Goal: Information Seeking & Learning: Check status

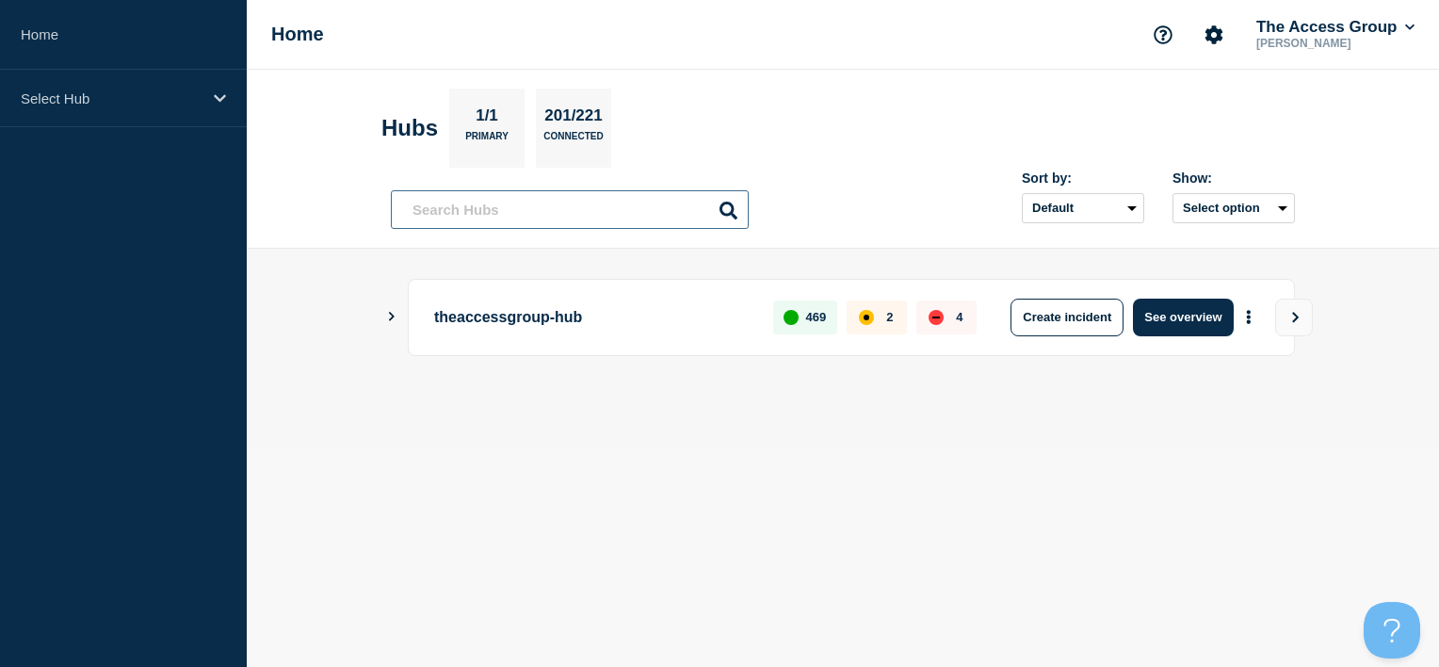
click at [477, 209] on input "text" at bounding box center [570, 209] width 358 height 39
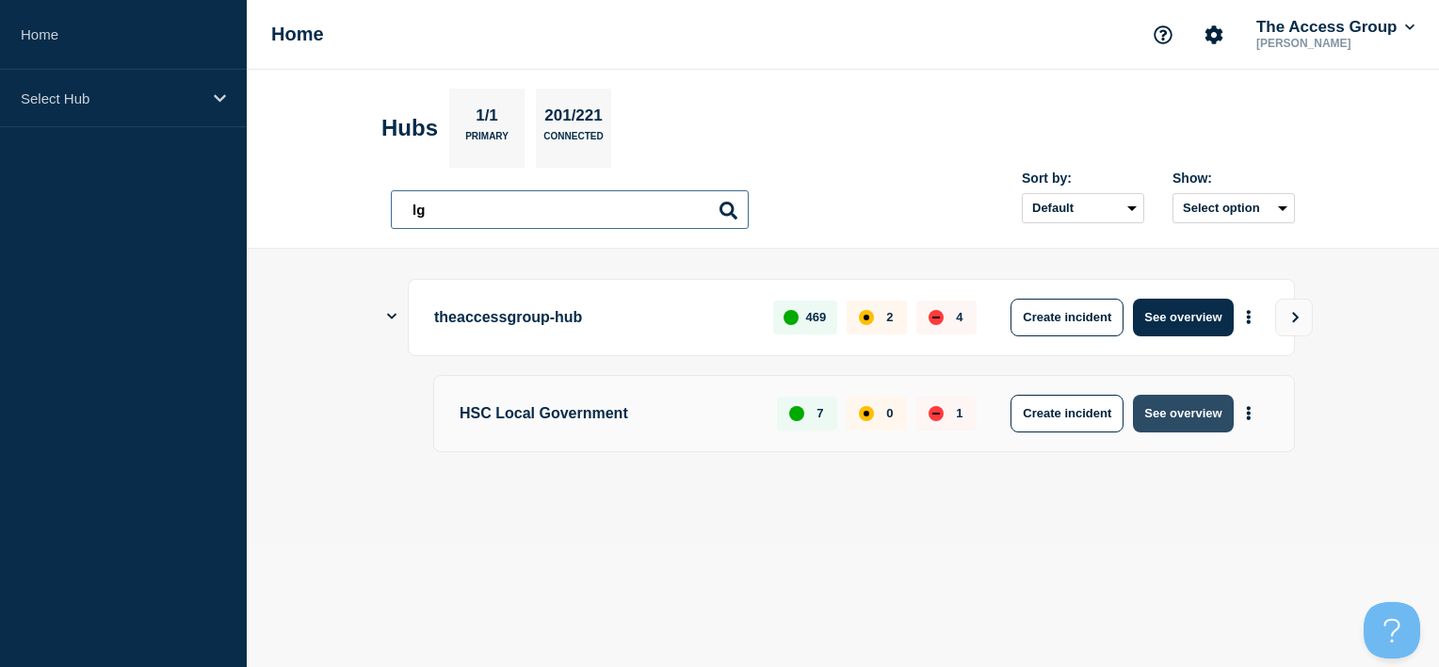
type input "lg"
click at [1208, 422] on button "See overview" at bounding box center [1183, 413] width 100 height 38
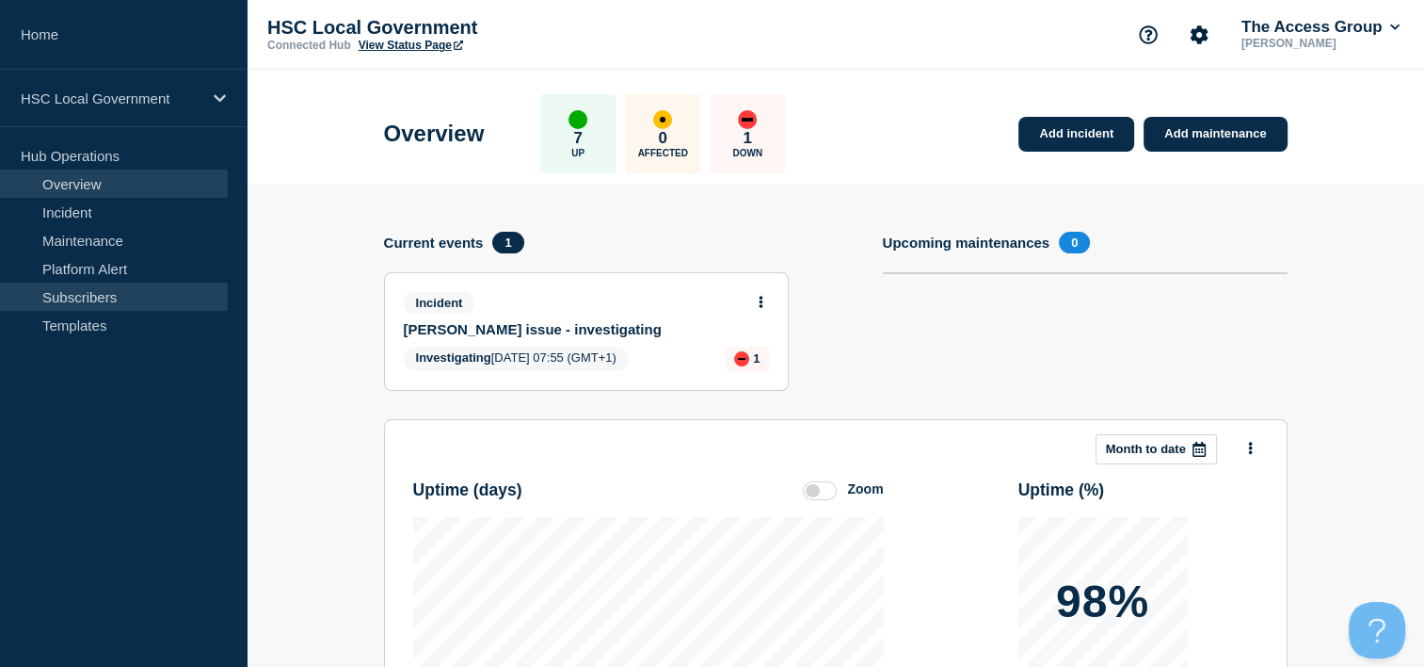
click at [118, 283] on link "Subscribers" at bounding box center [114, 296] width 228 height 28
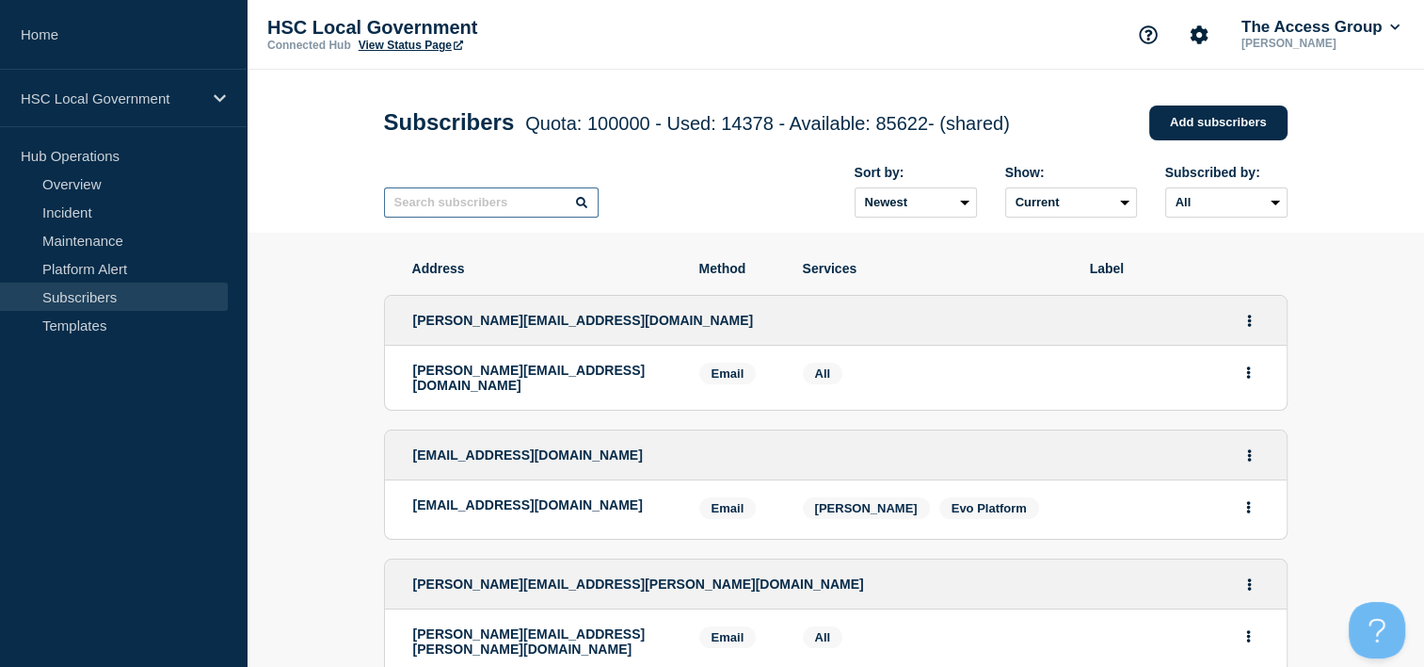
click at [442, 210] on input "text" at bounding box center [491, 202] width 215 height 30
type input "black"
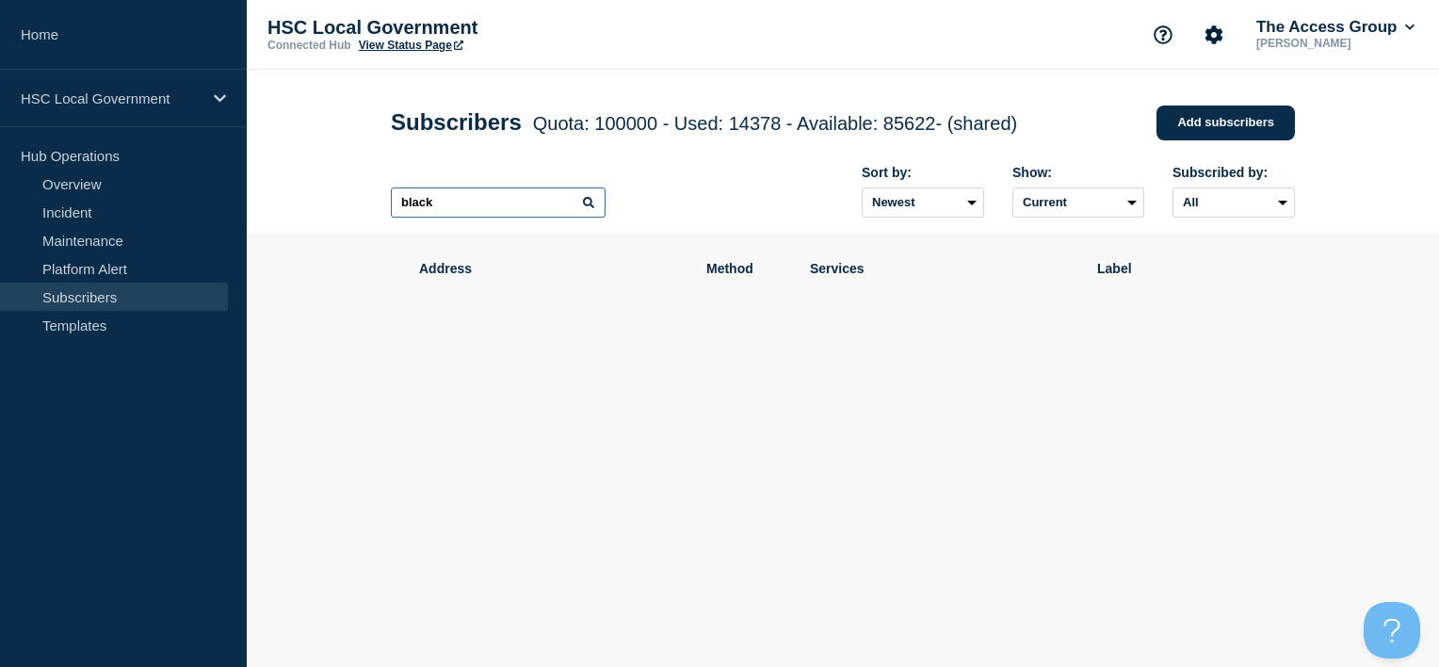
drag, startPoint x: 442, startPoint y: 210, endPoint x: 339, endPoint y: 210, distance: 103.6
click at [339, 210] on header "Subscribers Quota: 100000 - Used: 14378 - Available: 85622 - (shared) Quota Use…" at bounding box center [843, 151] width 1192 height 163
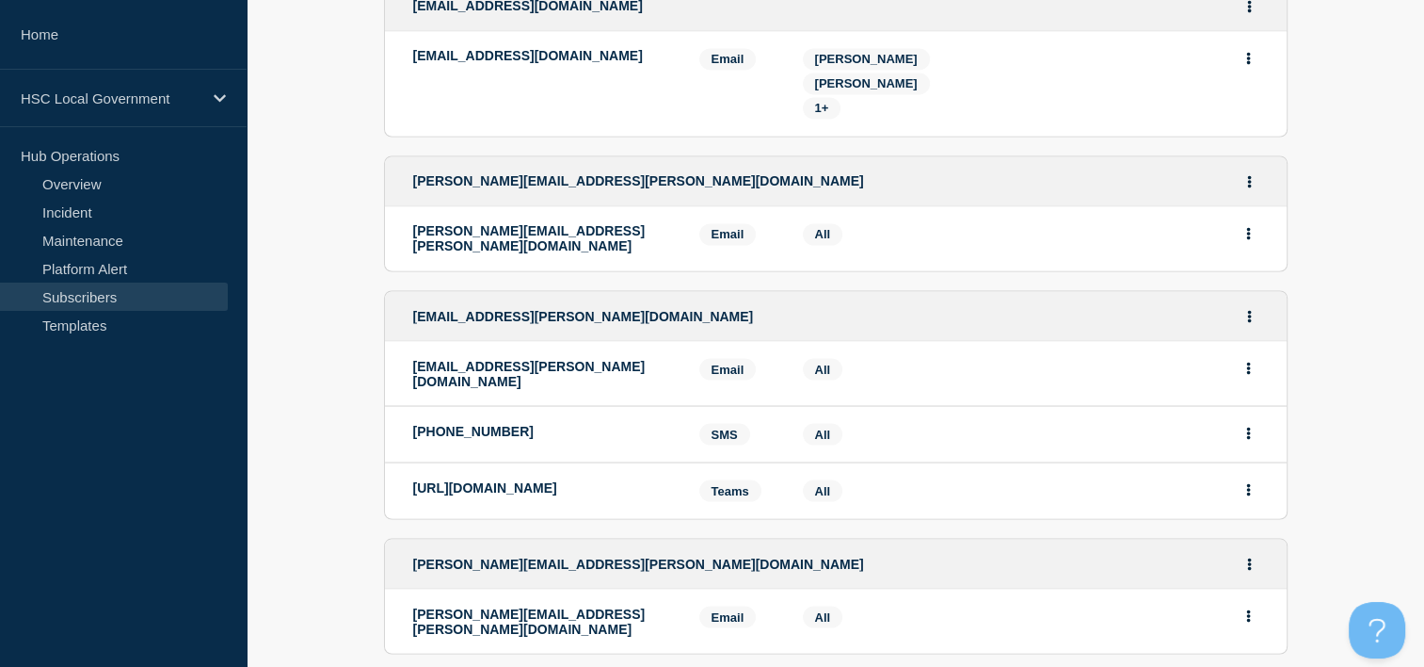
scroll to position [3443, 0]
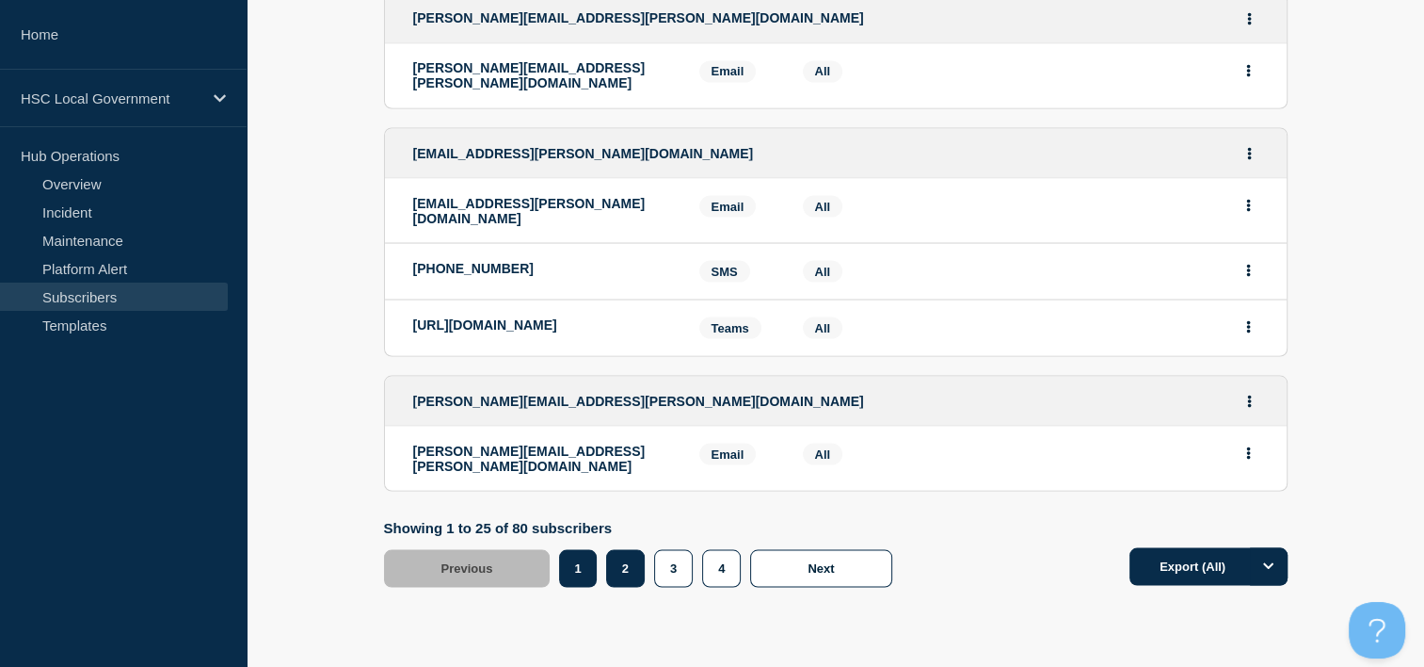
click at [637, 549] on button "2" at bounding box center [625, 568] width 39 height 38
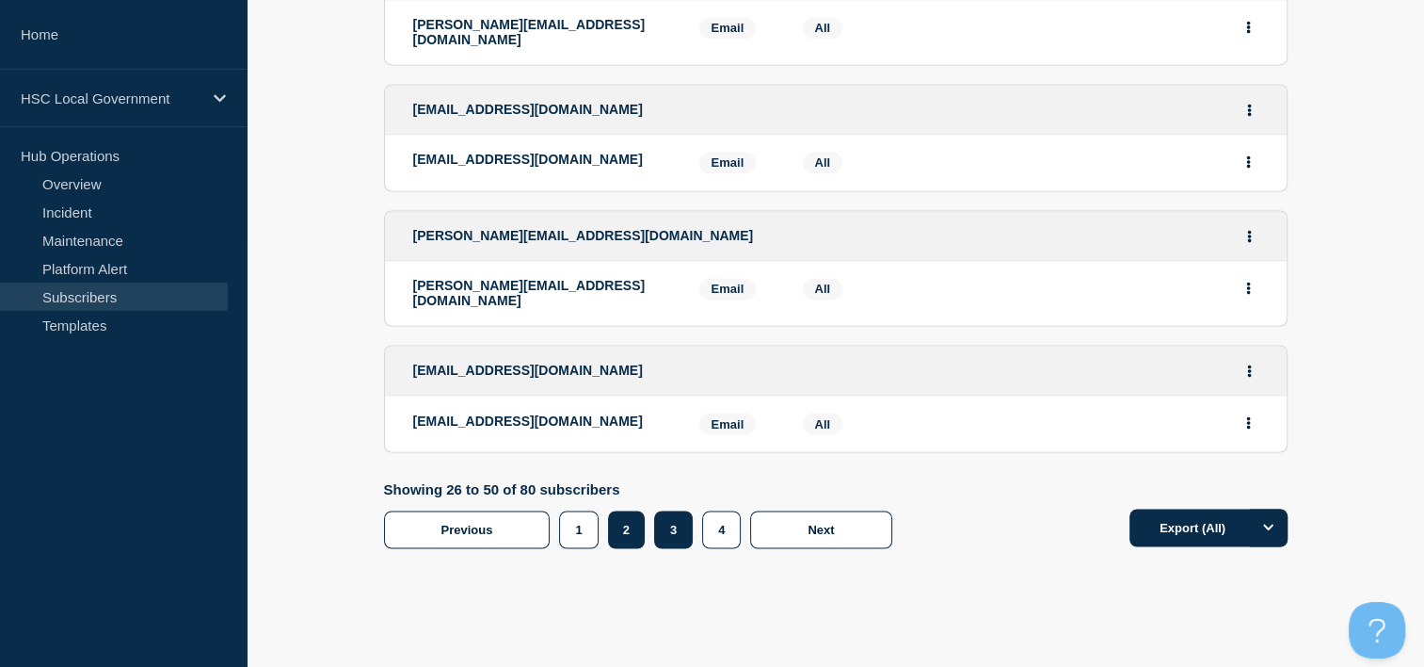
click at [677, 510] on button "3" at bounding box center [673, 529] width 39 height 38
click at [678, 510] on button "3" at bounding box center [673, 529] width 39 height 38
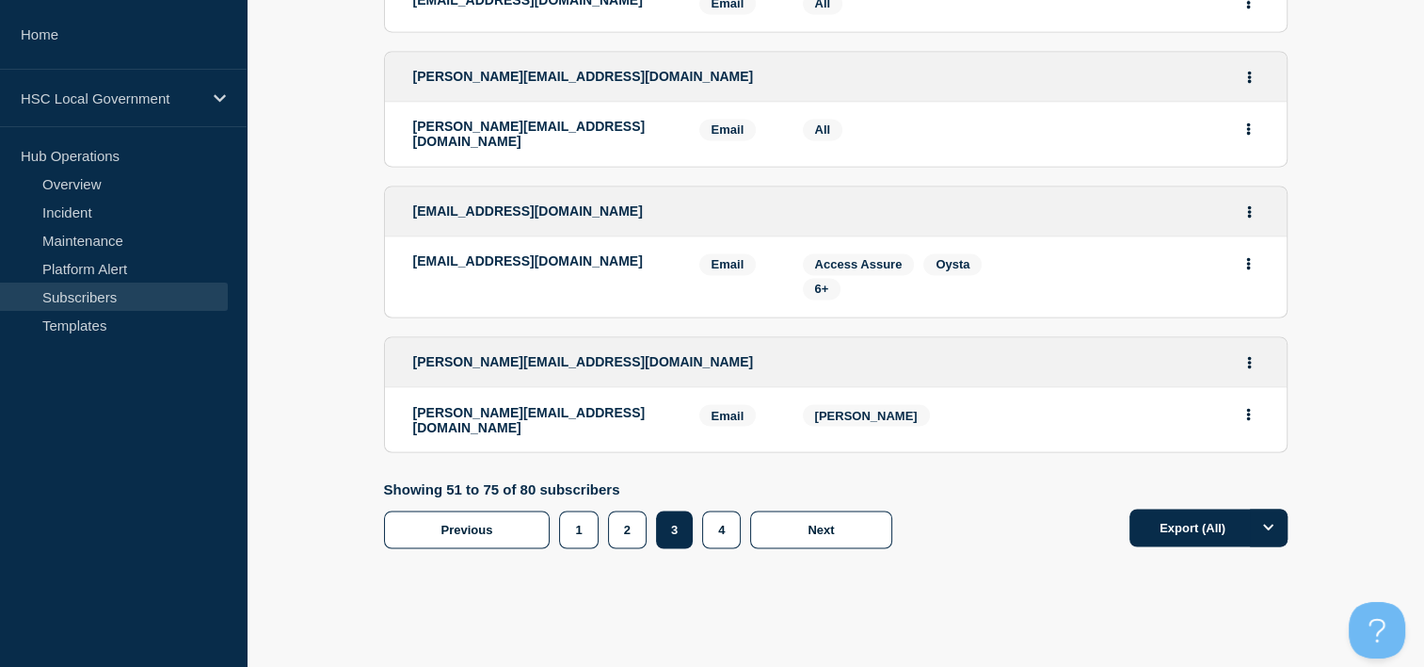
scroll to position [3137, 0]
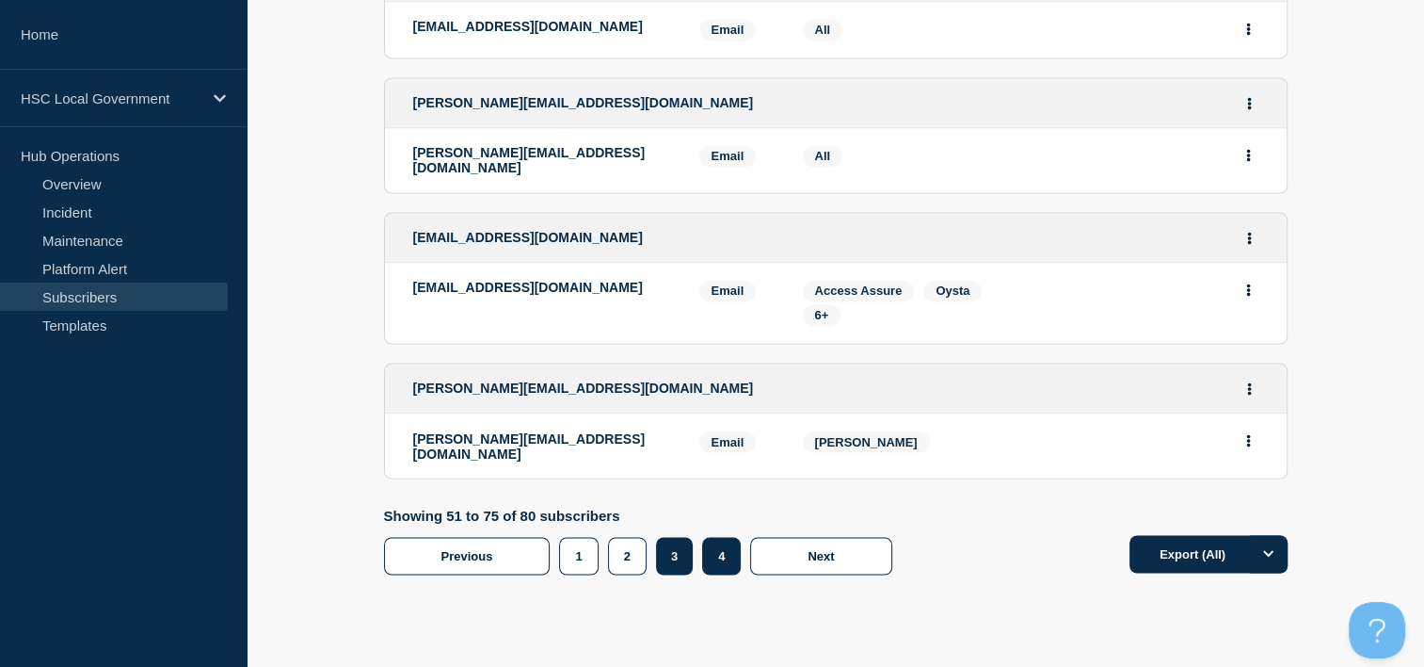
click at [733, 537] on button "4" at bounding box center [721, 556] width 39 height 38
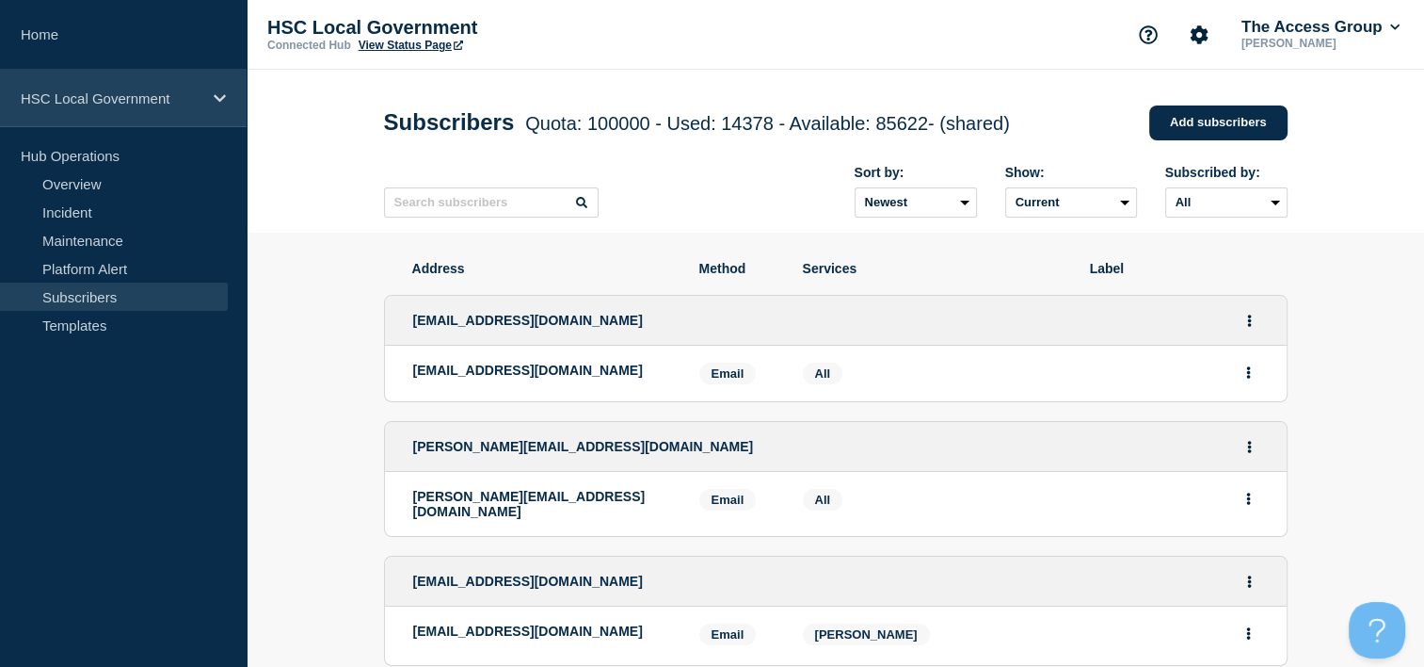
click at [170, 98] on p "HSC Local Government" at bounding box center [111, 98] width 181 height 16
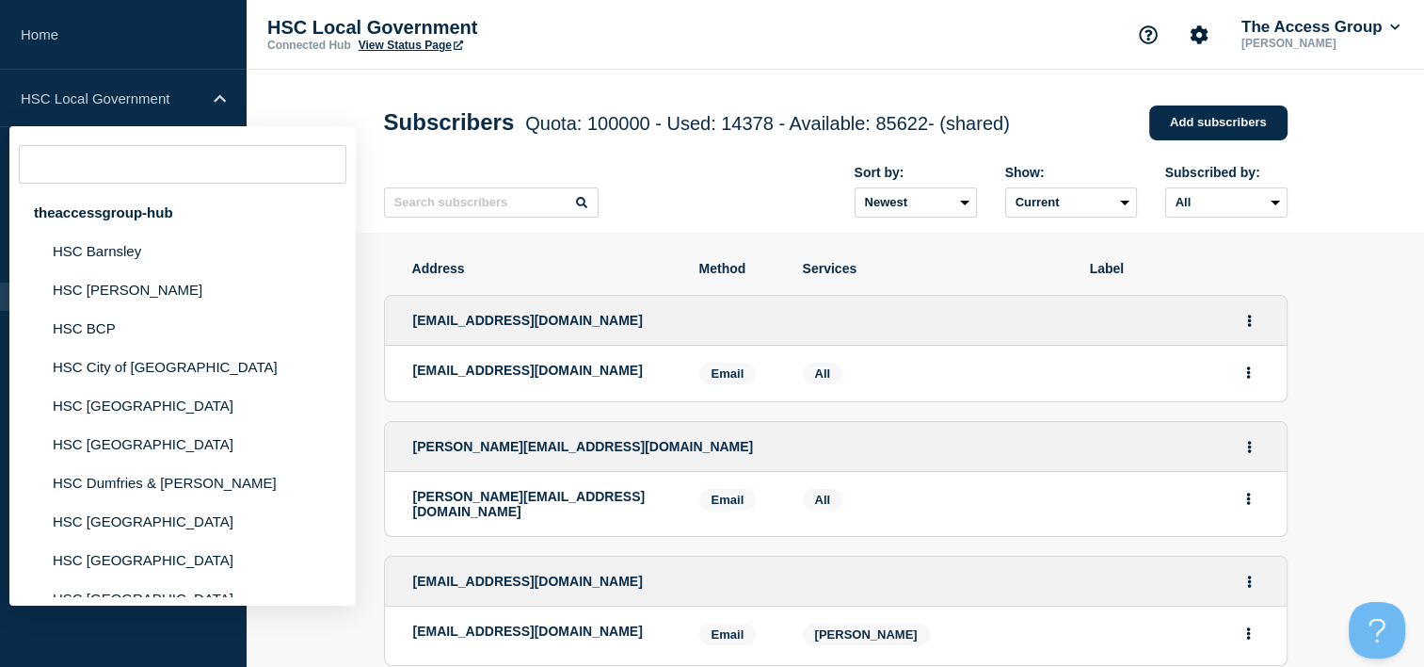
click at [172, 158] on input "text" at bounding box center [183, 164] width 328 height 39
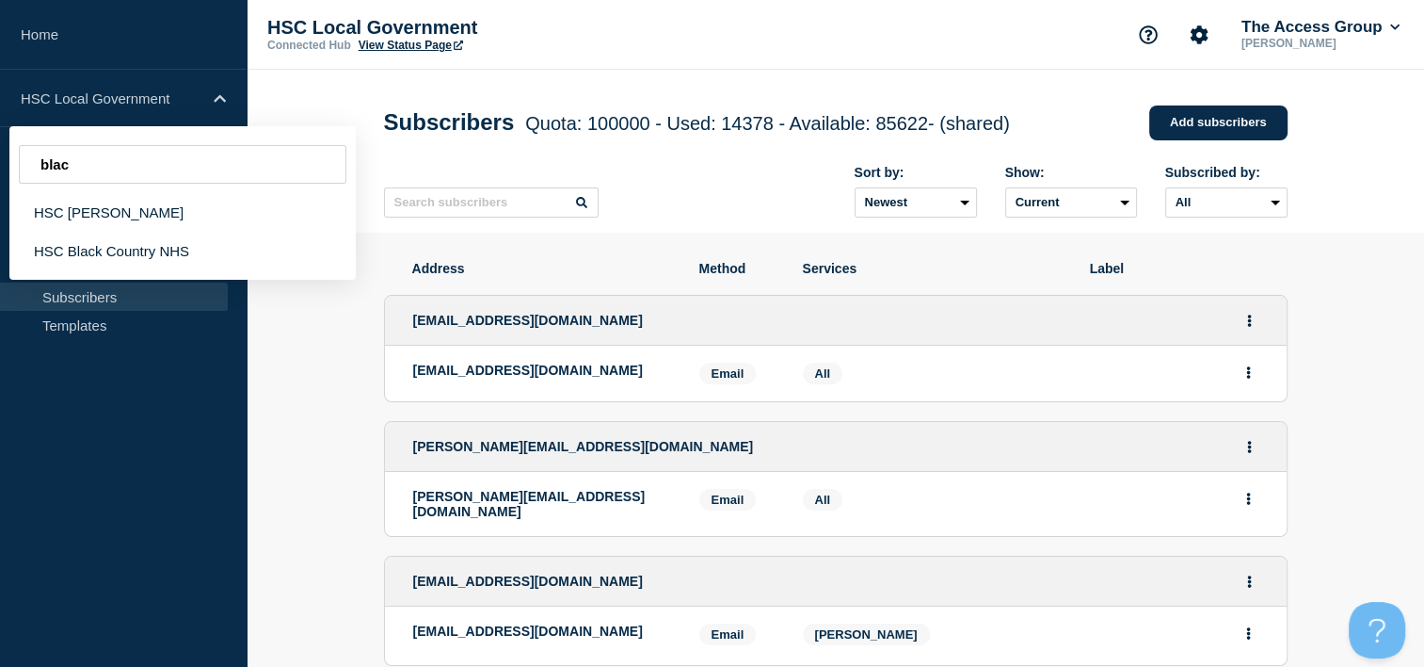
type input "blac"
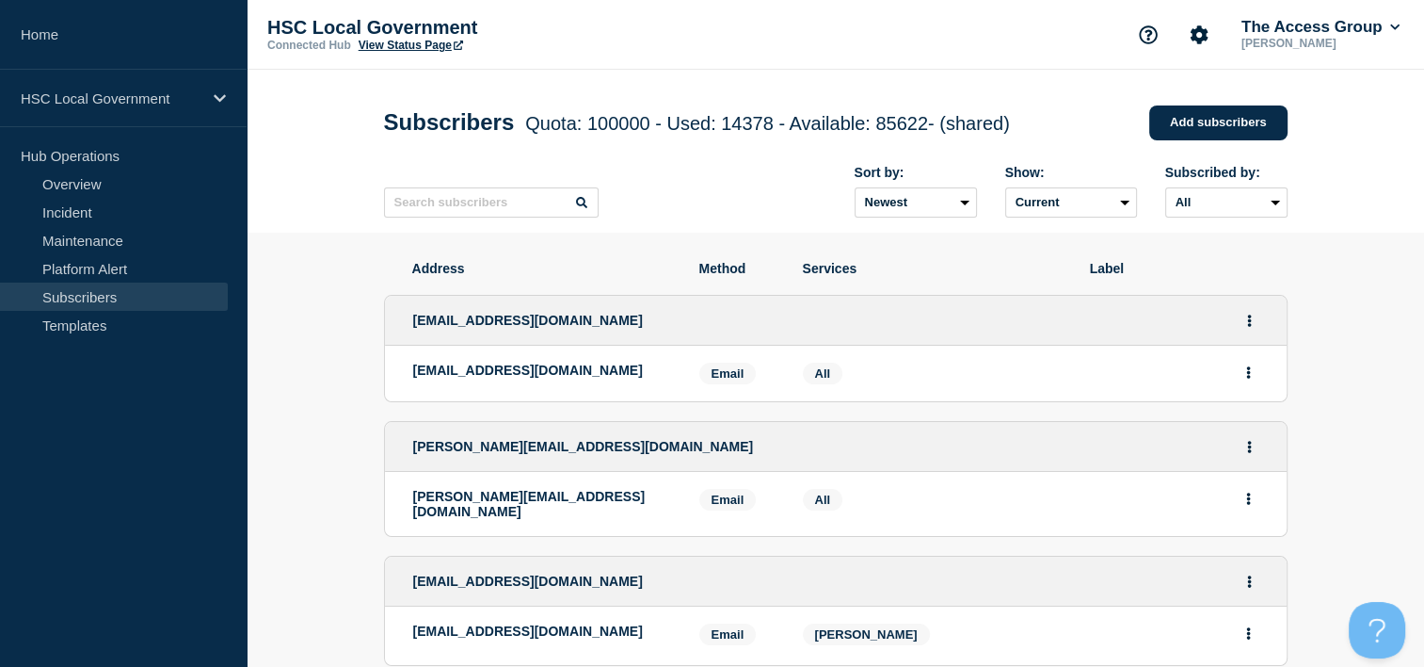
click at [100, 157] on p "Hub Operations" at bounding box center [123, 155] width 247 height 28
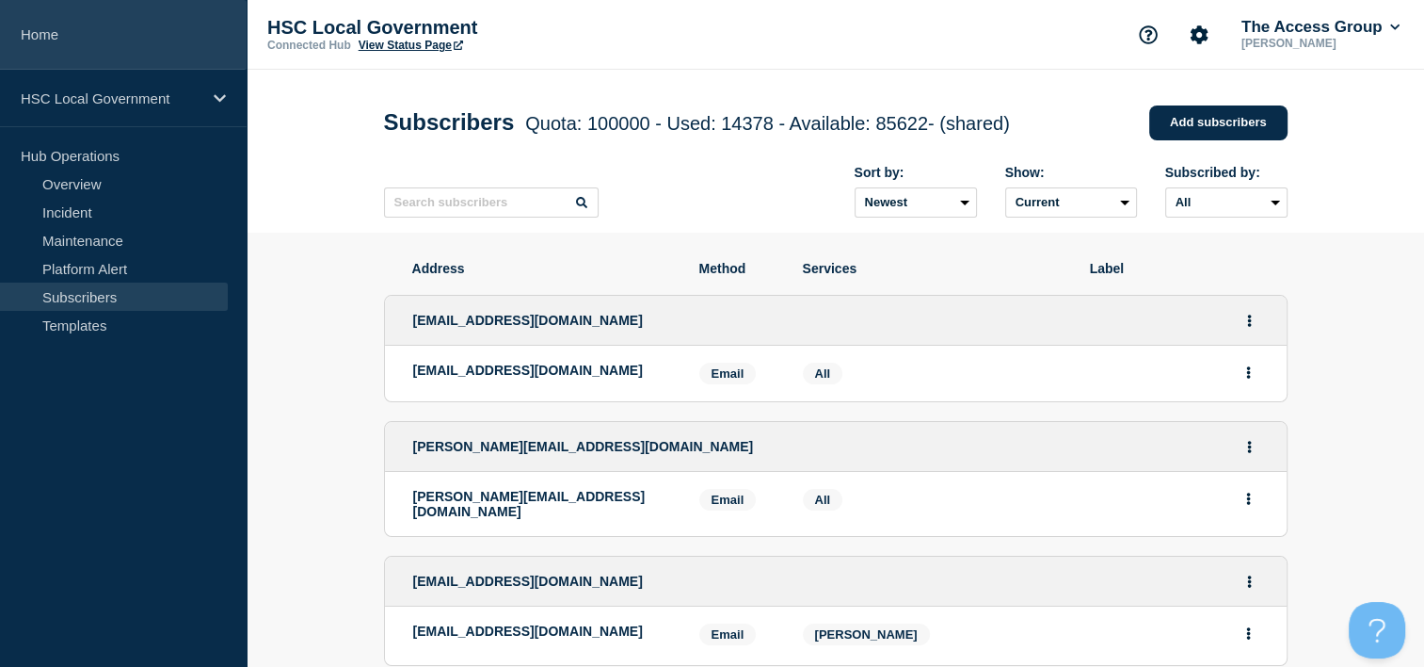
click at [56, 41] on link "Home" at bounding box center [123, 35] width 247 height 70
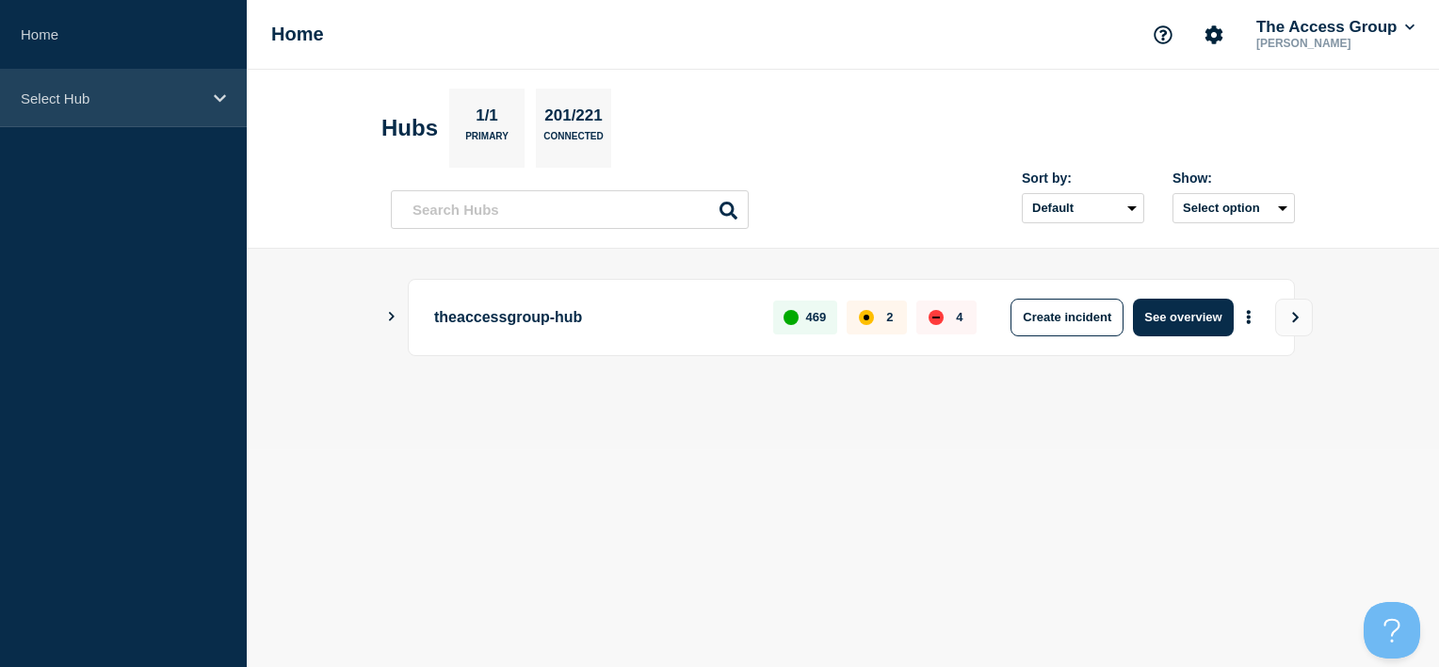
click at [141, 100] on p "Select Hub" at bounding box center [111, 98] width 181 height 16
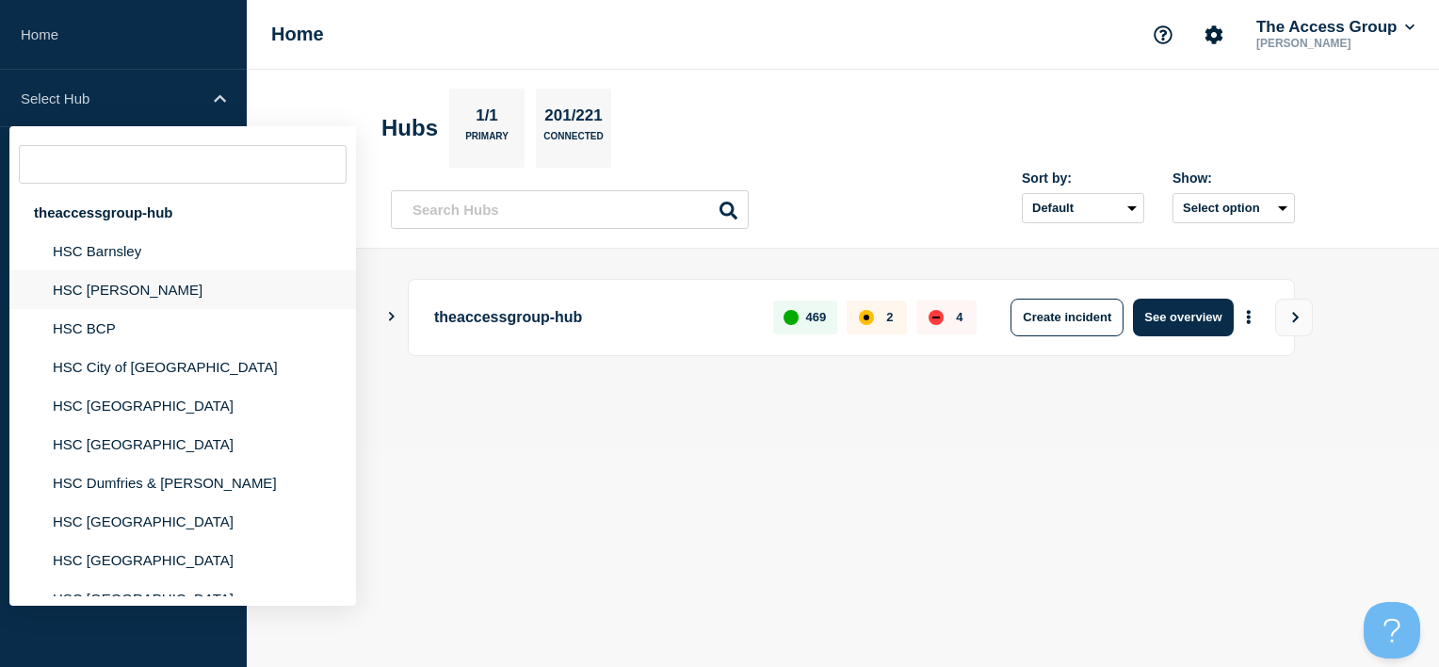
click at [138, 294] on li "HSC [PERSON_NAME]" at bounding box center [182, 289] width 346 height 39
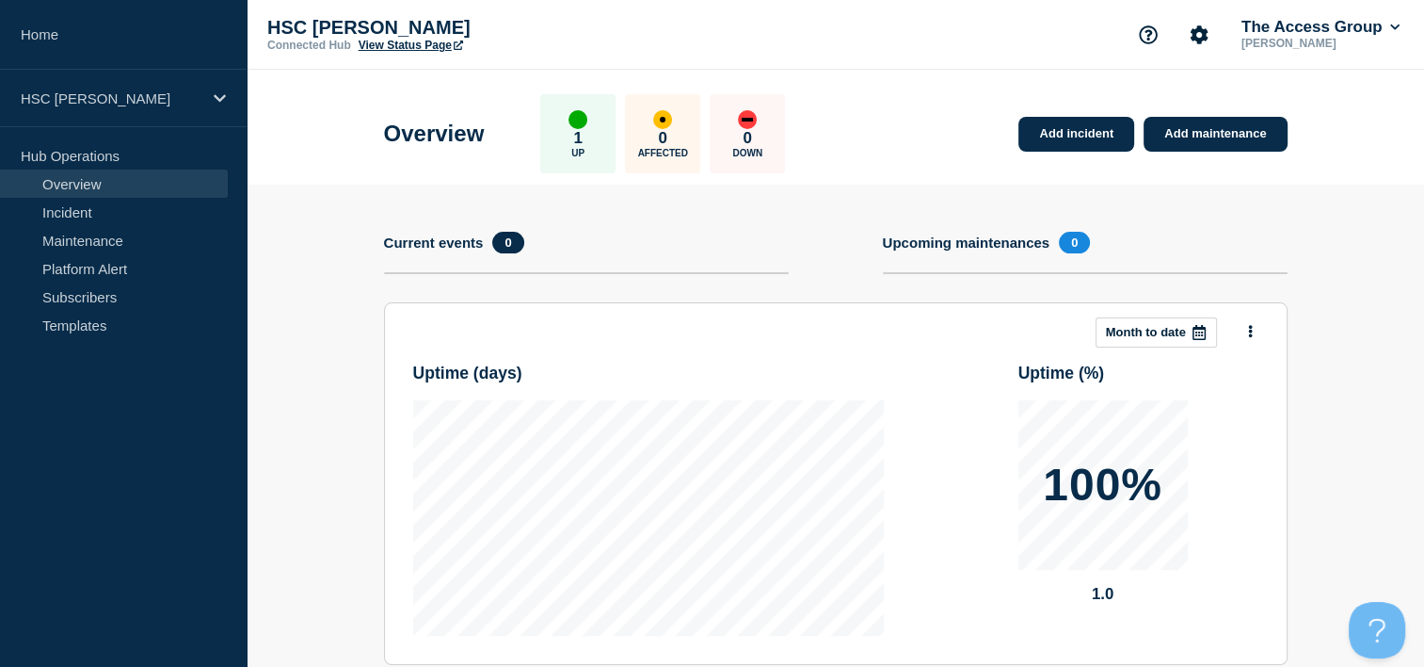
click at [413, 41] on link "View Status Page" at bounding box center [411, 45] width 105 height 13
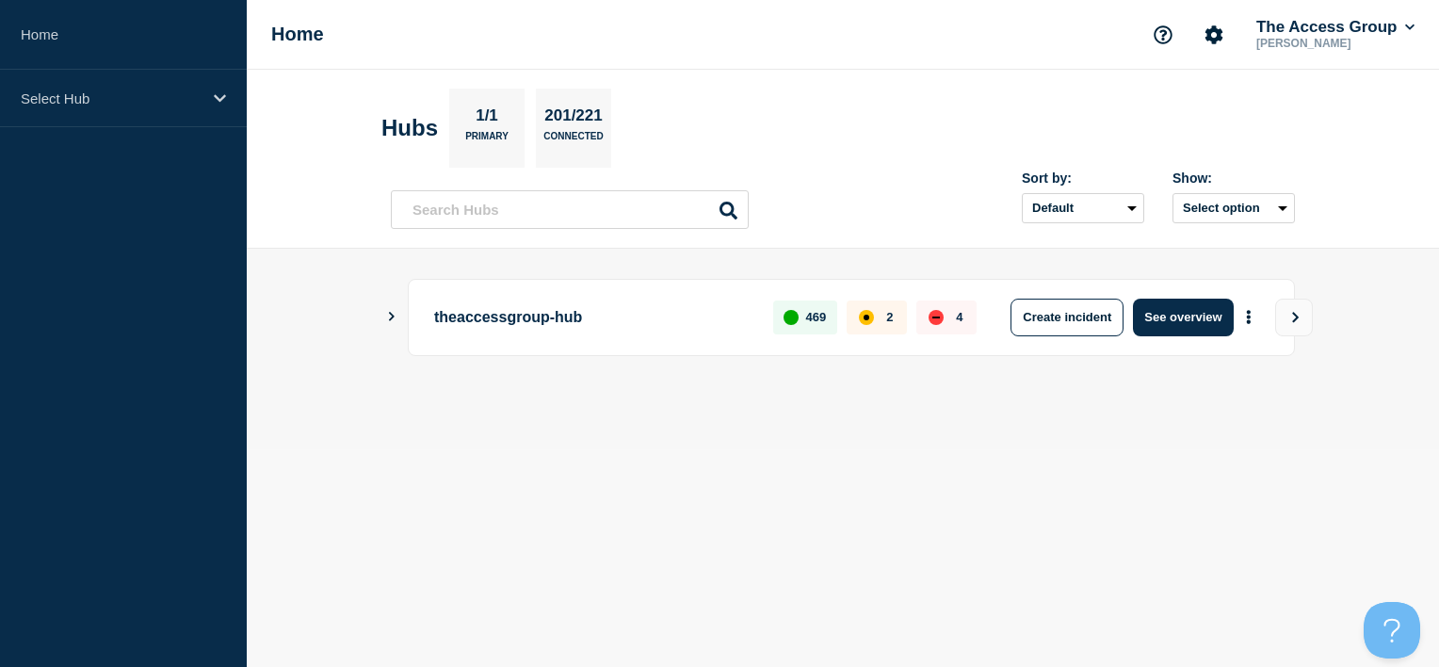
click at [388, 316] on icon "Show Connected Hubs" at bounding box center [391, 316] width 12 height 9
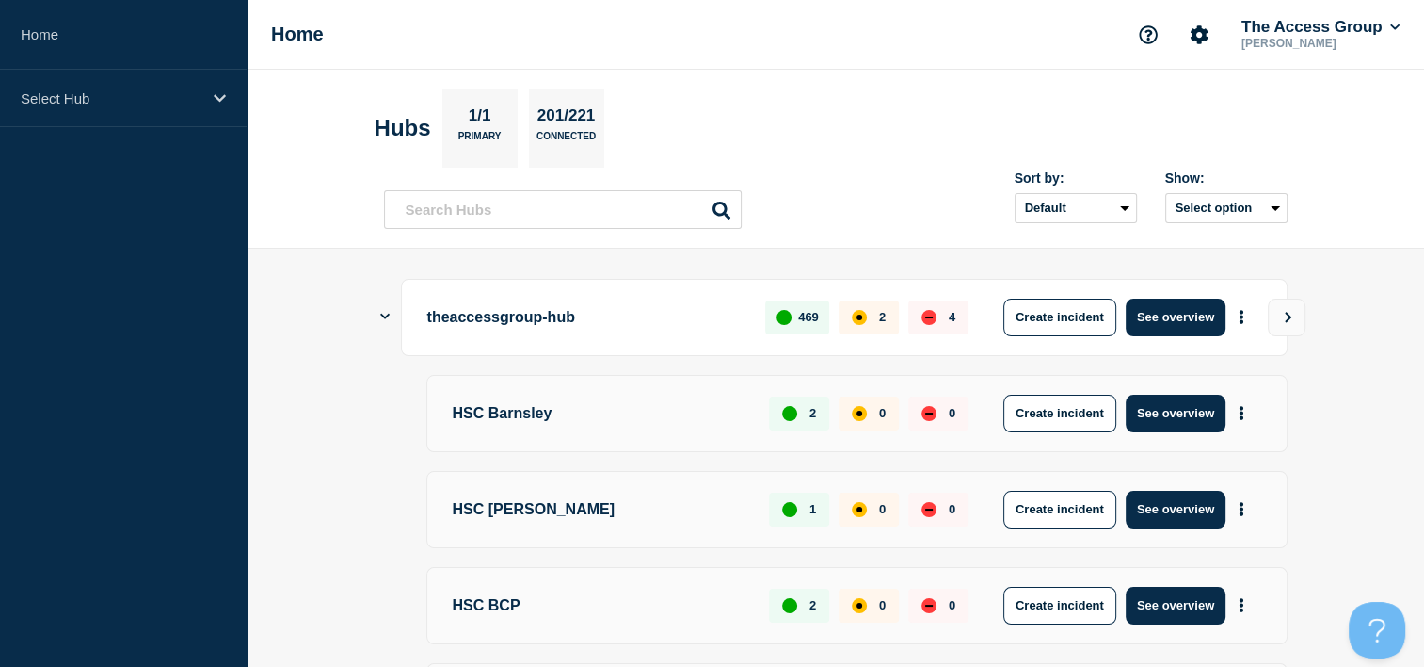
click at [388, 316] on icon "Show Connected Hubs" at bounding box center [384, 316] width 9 height 12
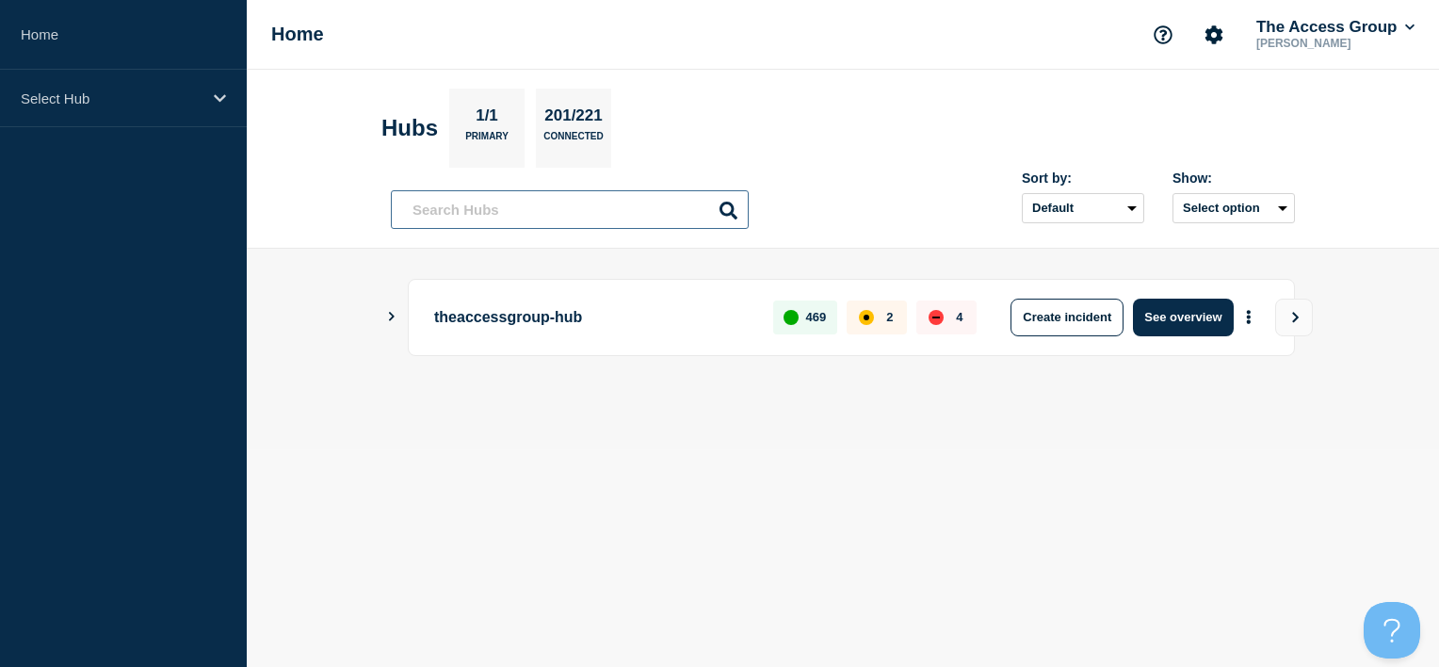
click at [467, 207] on input "text" at bounding box center [570, 209] width 358 height 39
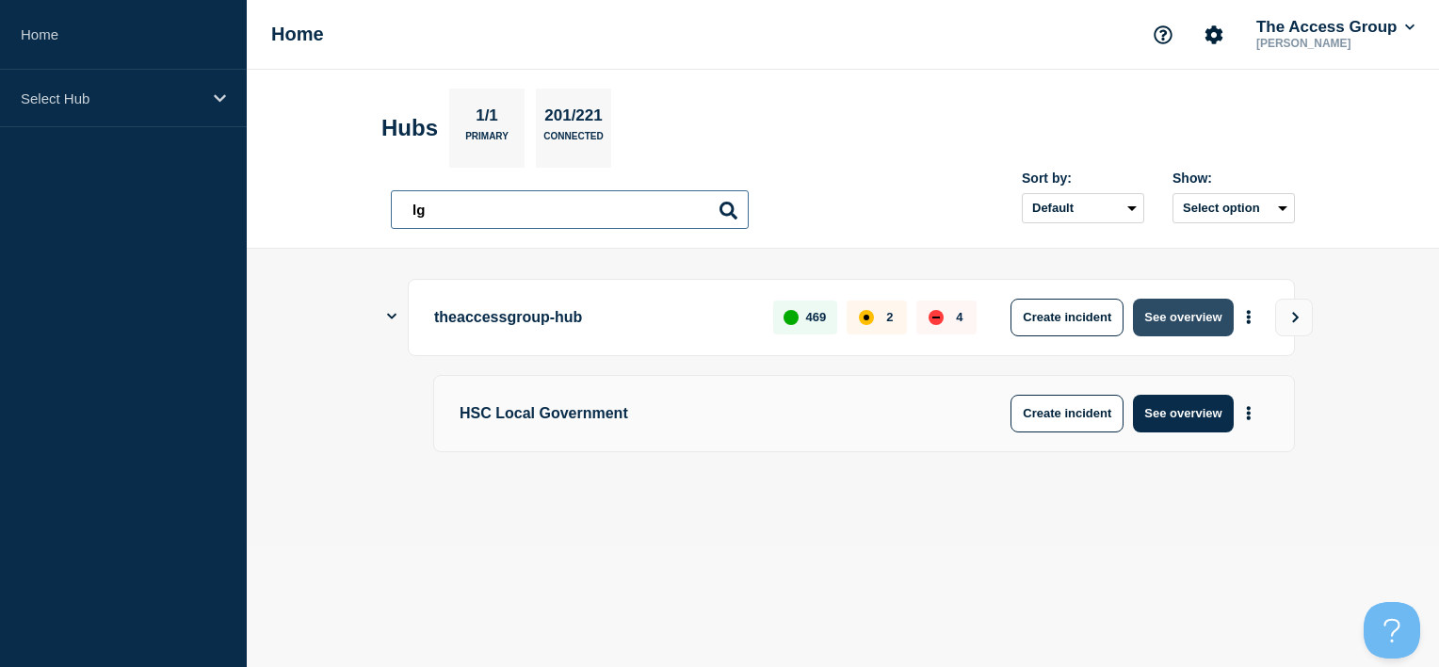
type input "lg"
click at [1152, 325] on button "See overview" at bounding box center [1183, 317] width 100 height 38
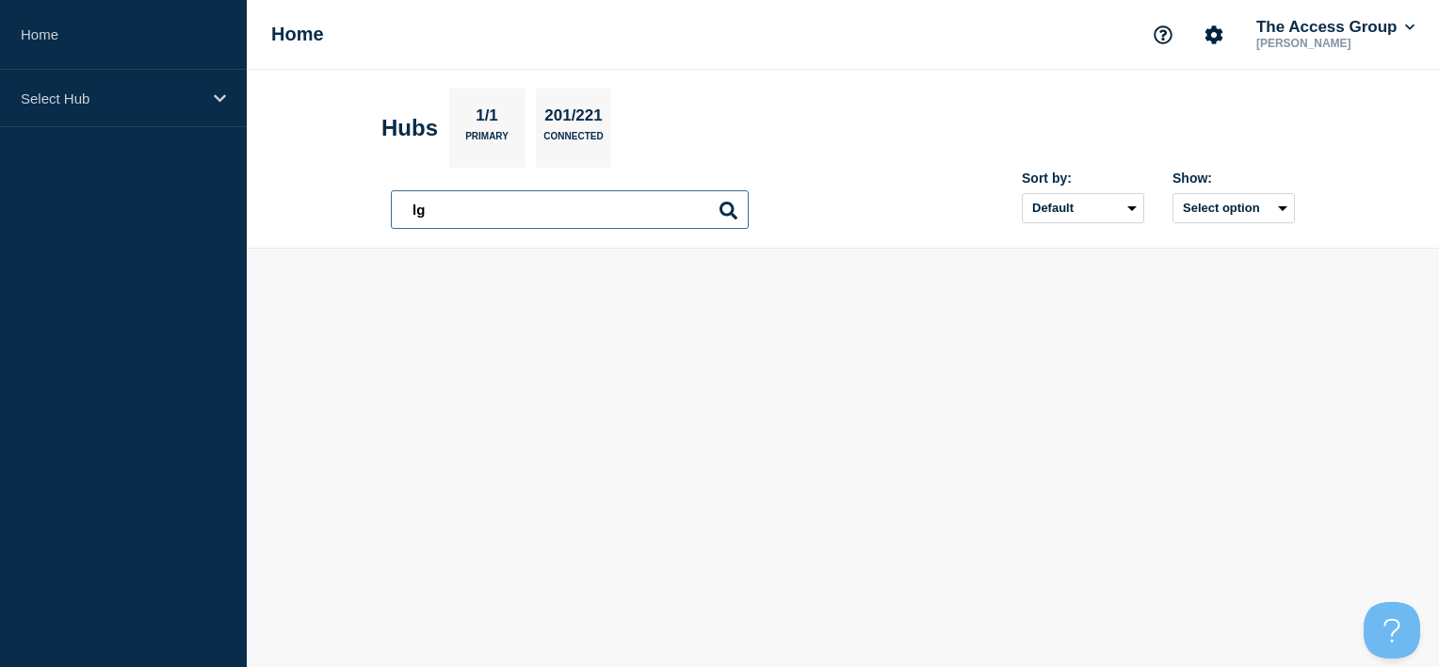
click at [529, 212] on input "lg" at bounding box center [570, 209] width 358 height 39
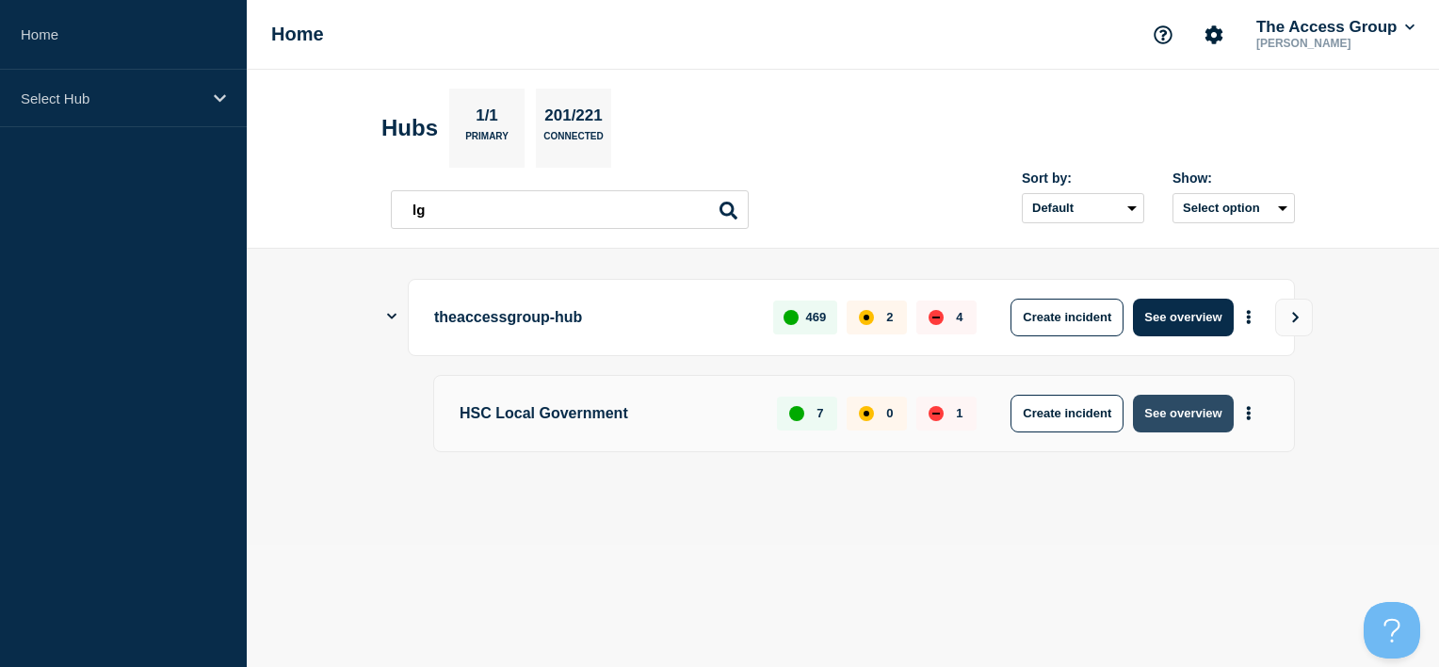
click at [1181, 410] on button "See overview" at bounding box center [1183, 413] width 100 height 38
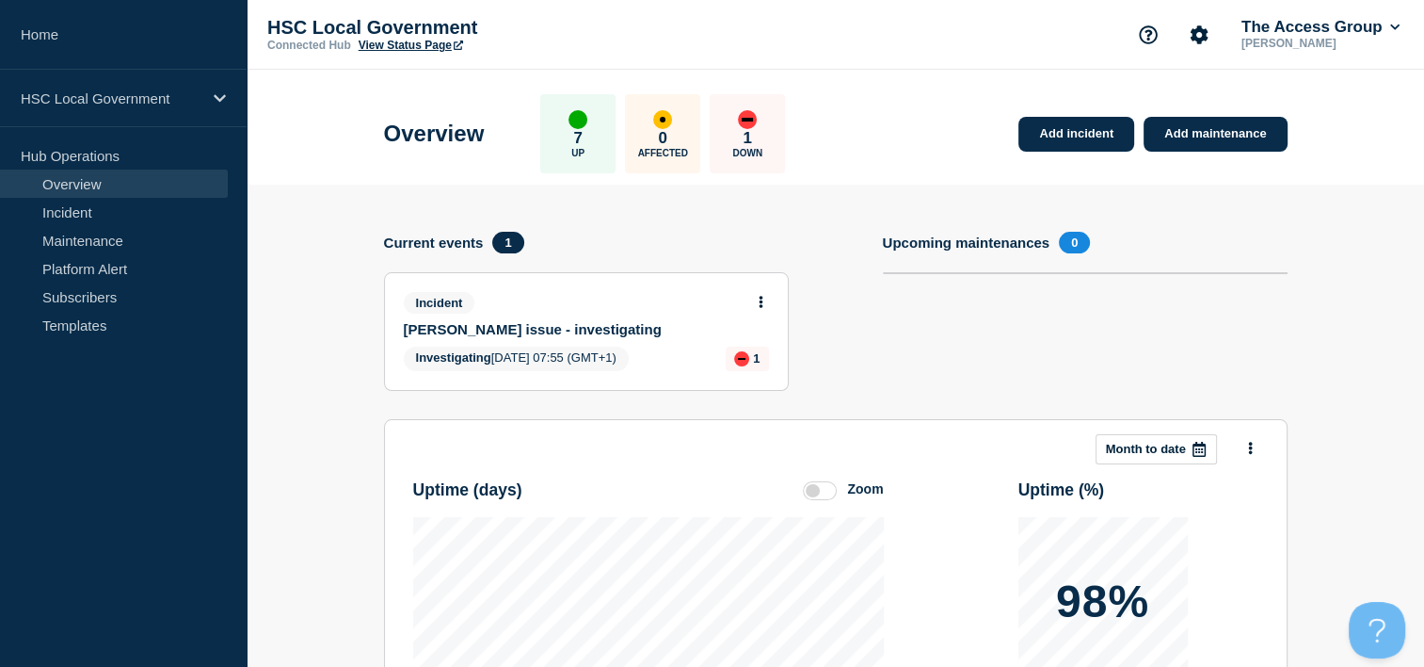
click at [378, 49] on link "View Status Page" at bounding box center [411, 45] width 105 height 13
